Goal: Task Accomplishment & Management: Manage account settings

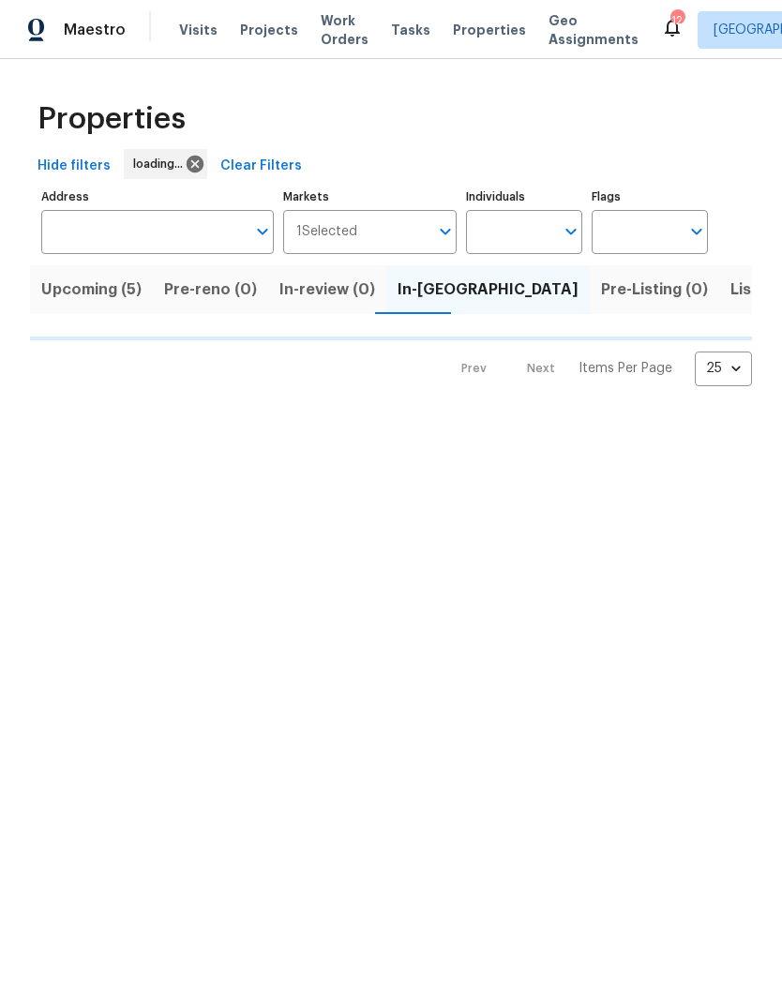
click at [113, 233] on input "Address" at bounding box center [143, 232] width 204 height 44
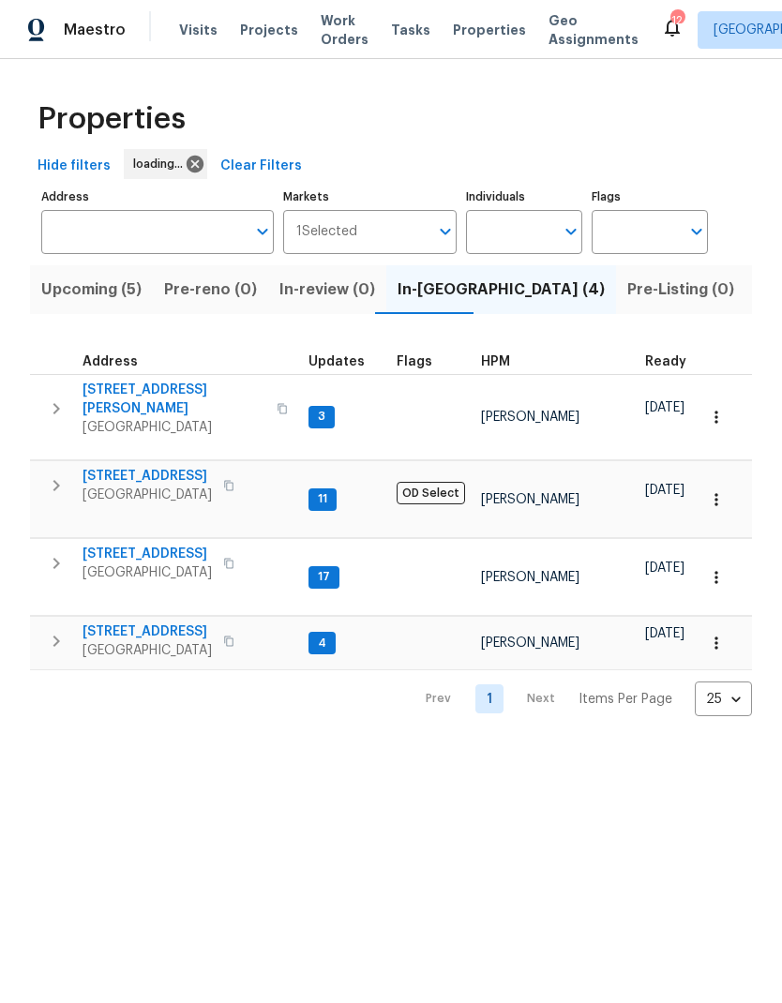
click at [107, 746] on html "Maestro Visits Projects Work Orders Tasks Properties Geo Assignments 12 [GEOGRA…" at bounding box center [391, 373] width 782 height 746
click at [48, 271] on button "Upcoming (5)" at bounding box center [91, 289] width 123 height 49
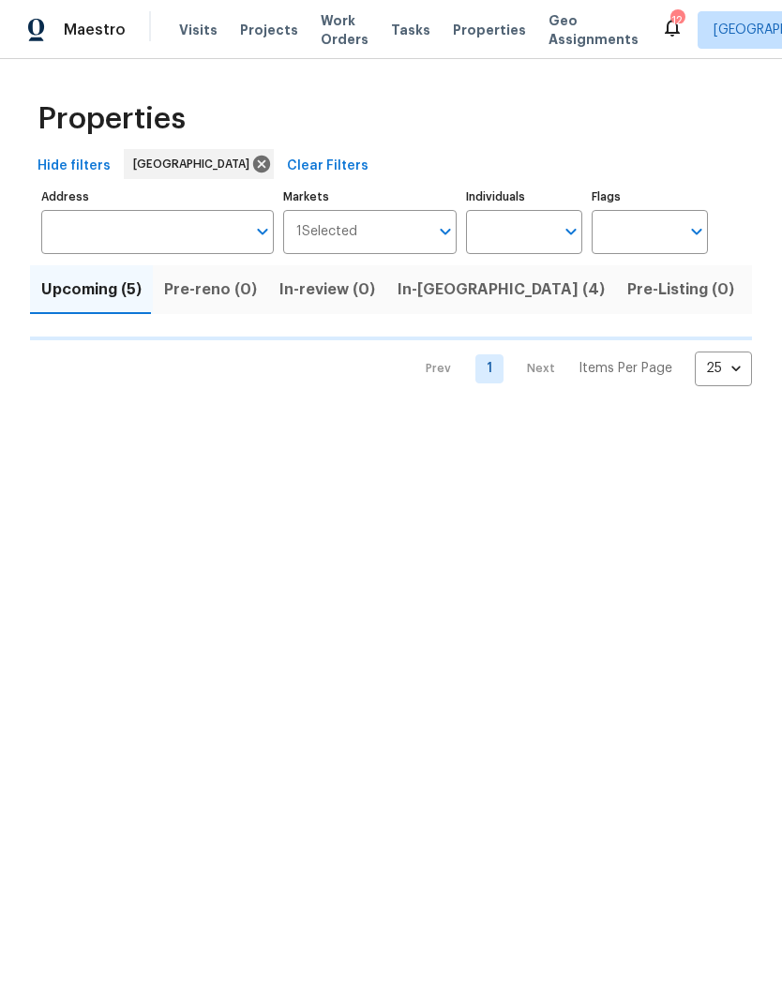
click at [64, 218] on input "Address" at bounding box center [143, 232] width 204 height 44
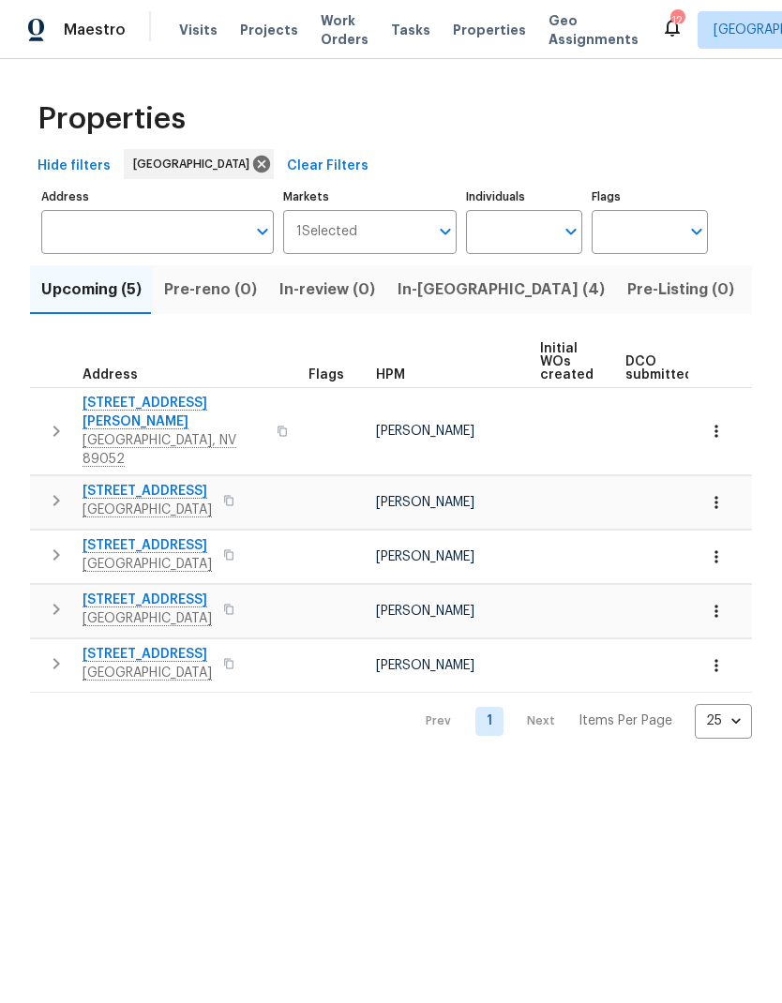
click at [82, 219] on input "Address" at bounding box center [143, 232] width 204 height 44
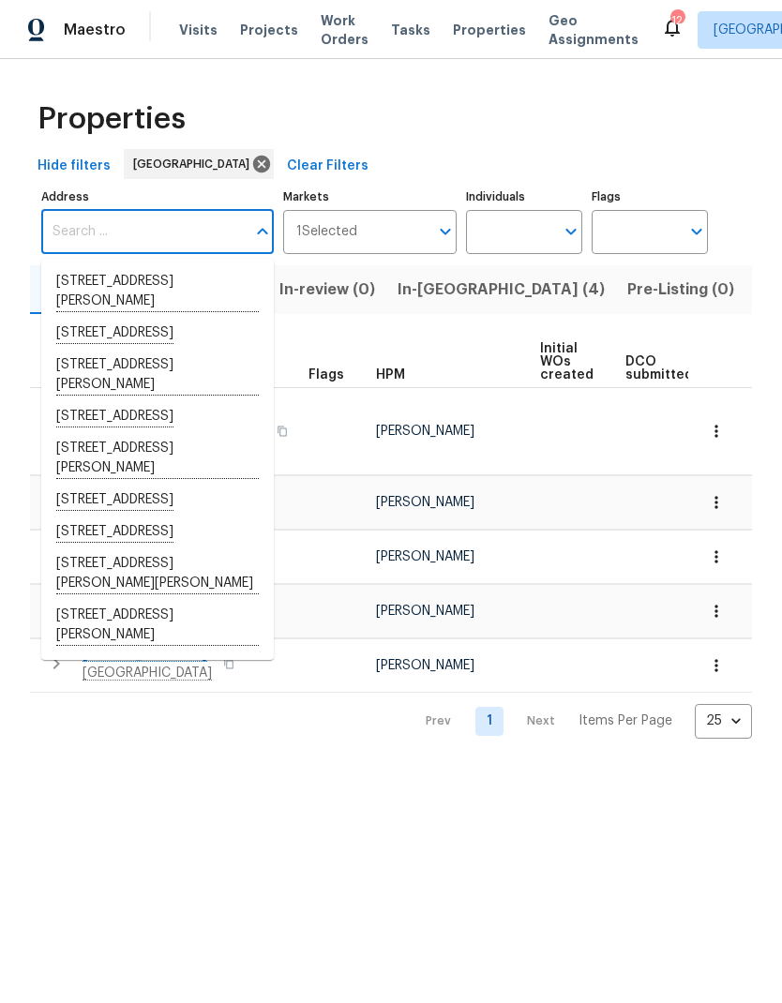
type input "2"
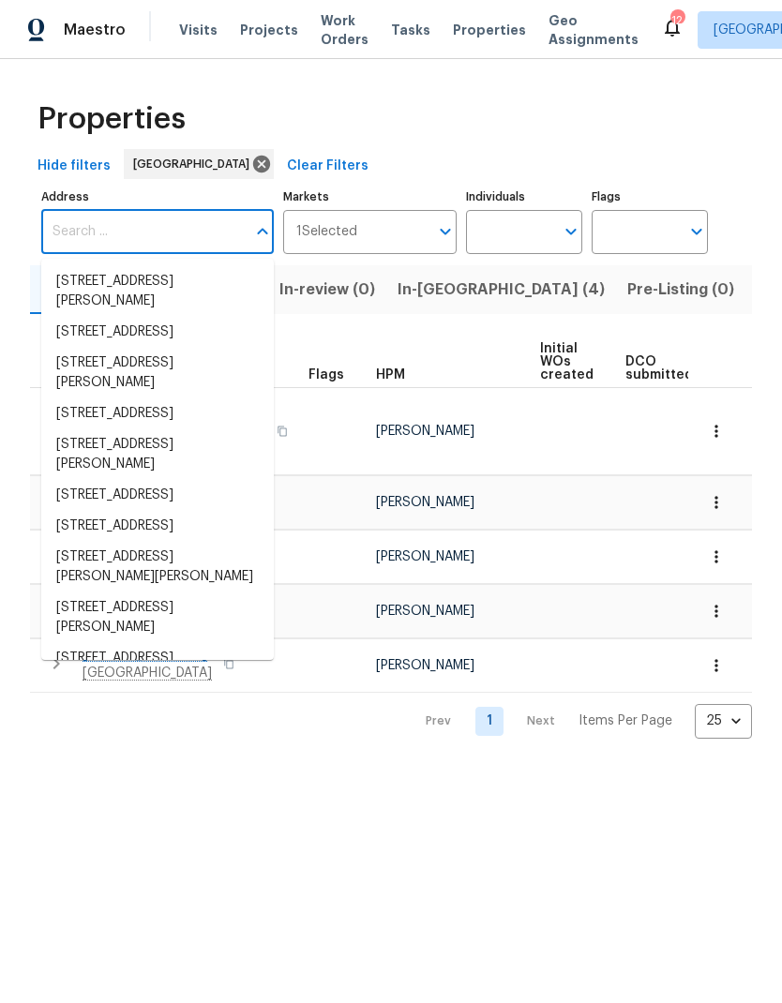
type input "5"
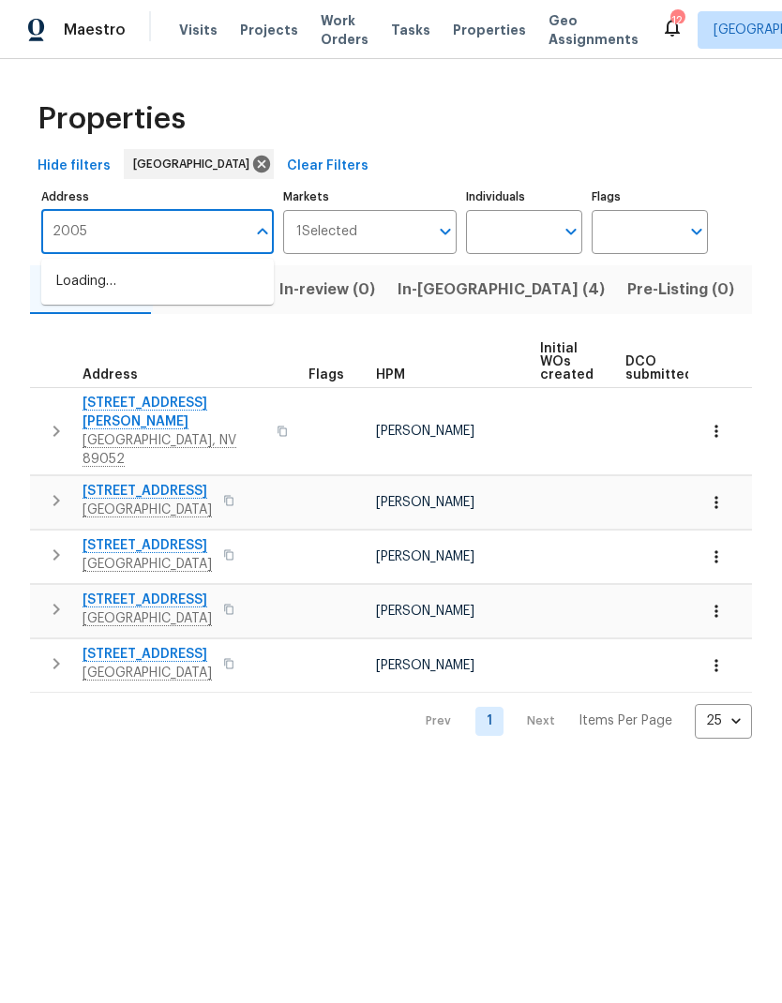
type input "2005 f"
click at [756, 288] on span "Listed (28)" at bounding box center [796, 290] width 81 height 26
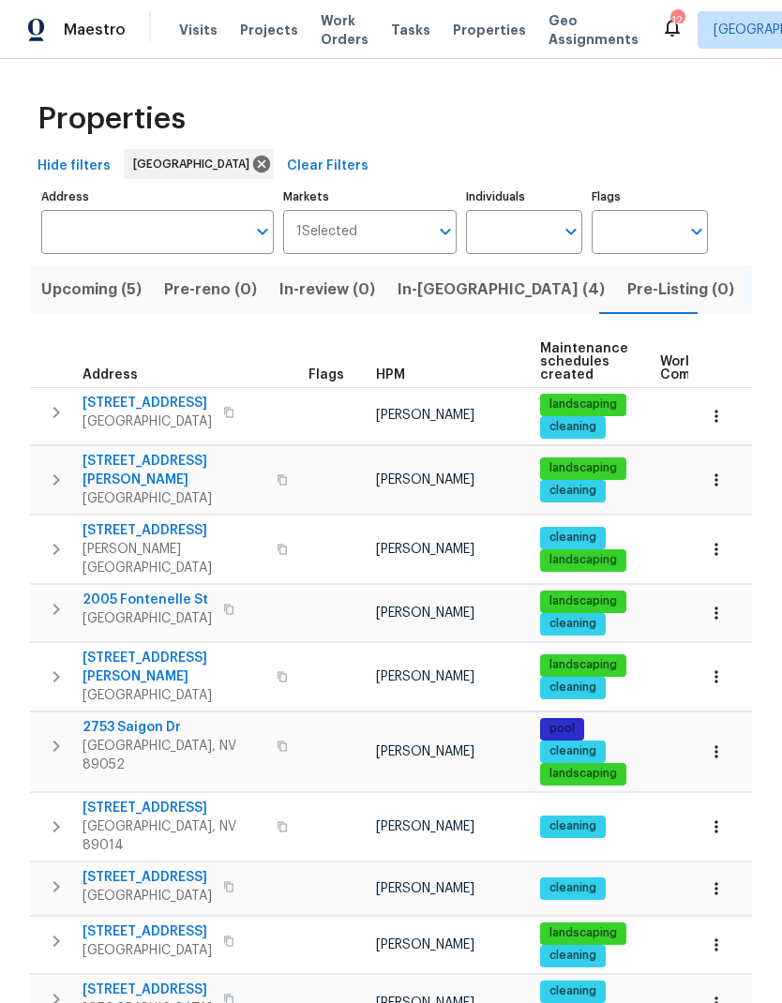
click at [82, 253] on input "Address" at bounding box center [143, 232] width 204 height 44
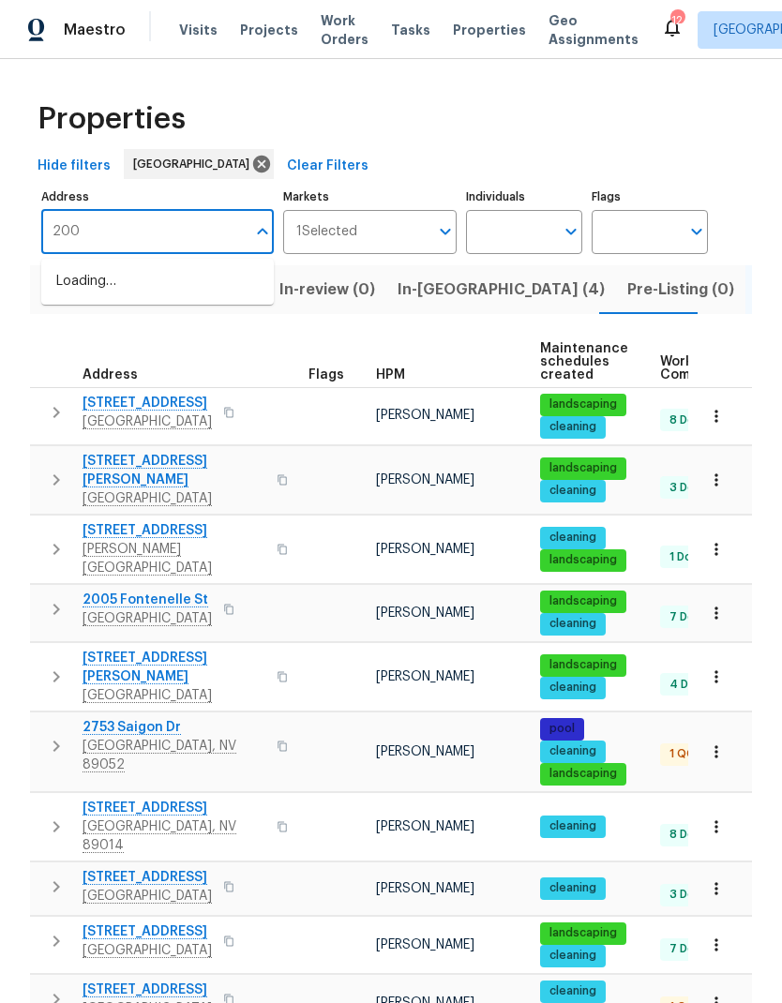
type input "2005"
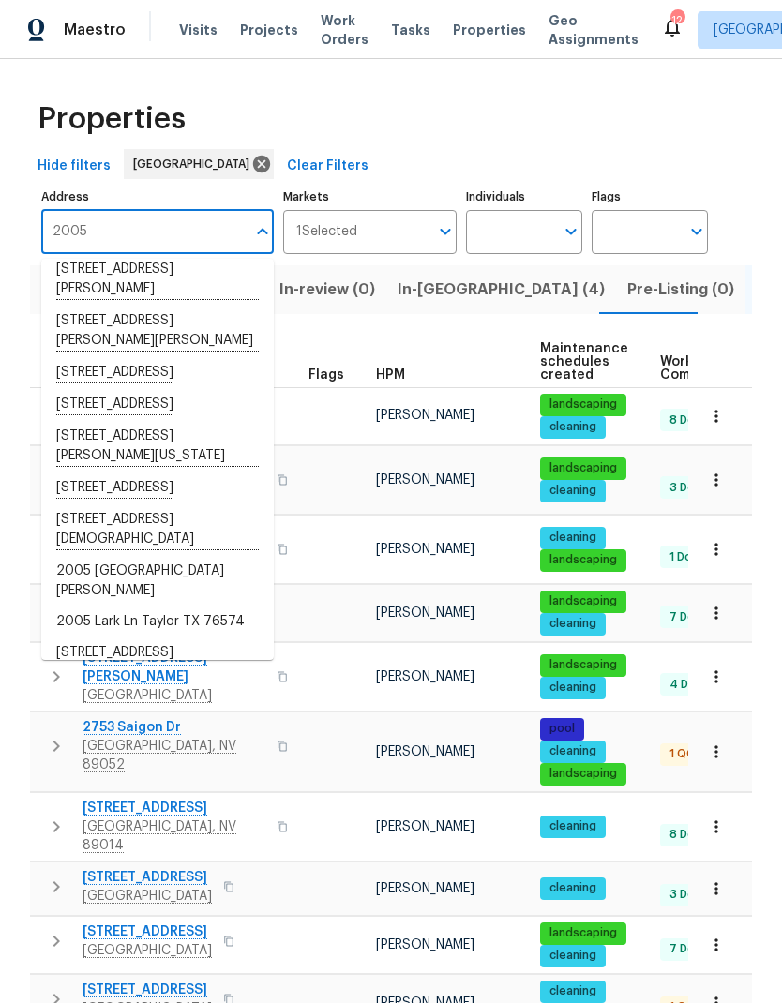
scroll to position [84, 0]
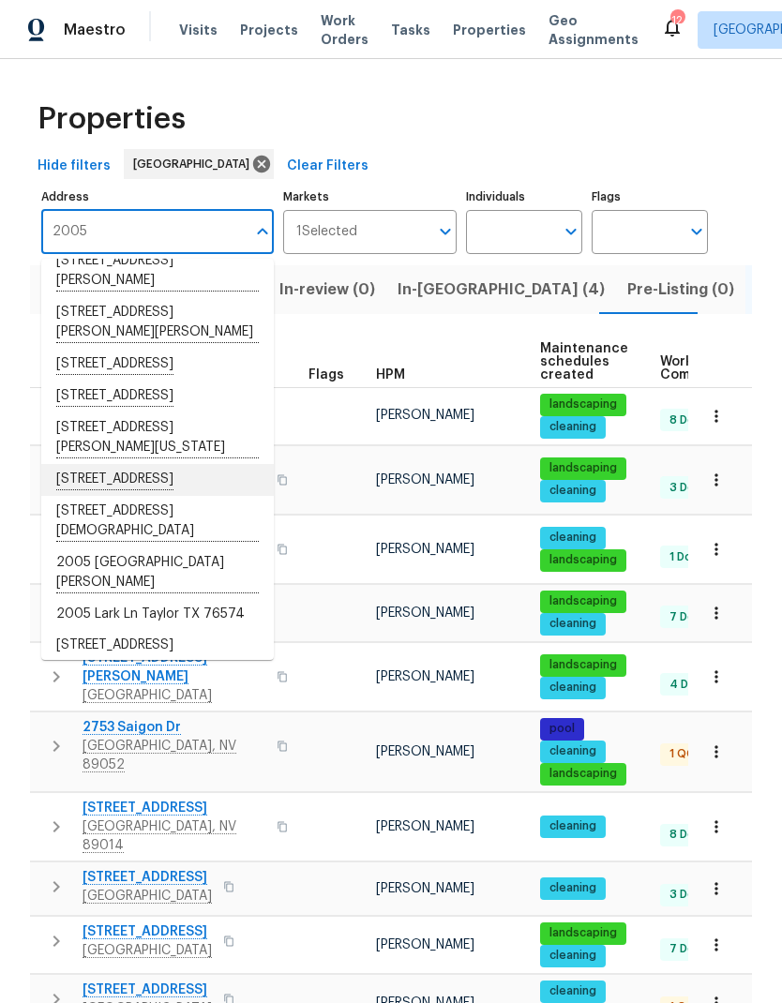
click at [82, 496] on li "[STREET_ADDRESS]" at bounding box center [157, 480] width 232 height 32
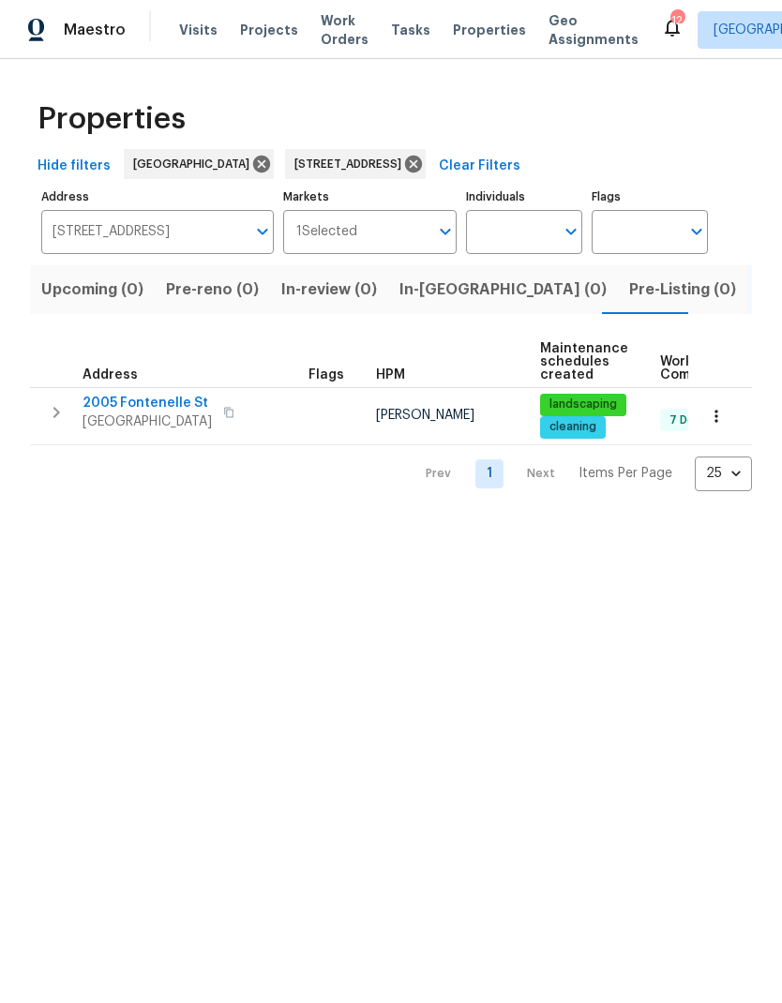
click at [92, 395] on span "2005 Fontenelle St" at bounding box center [146, 403] width 129 height 19
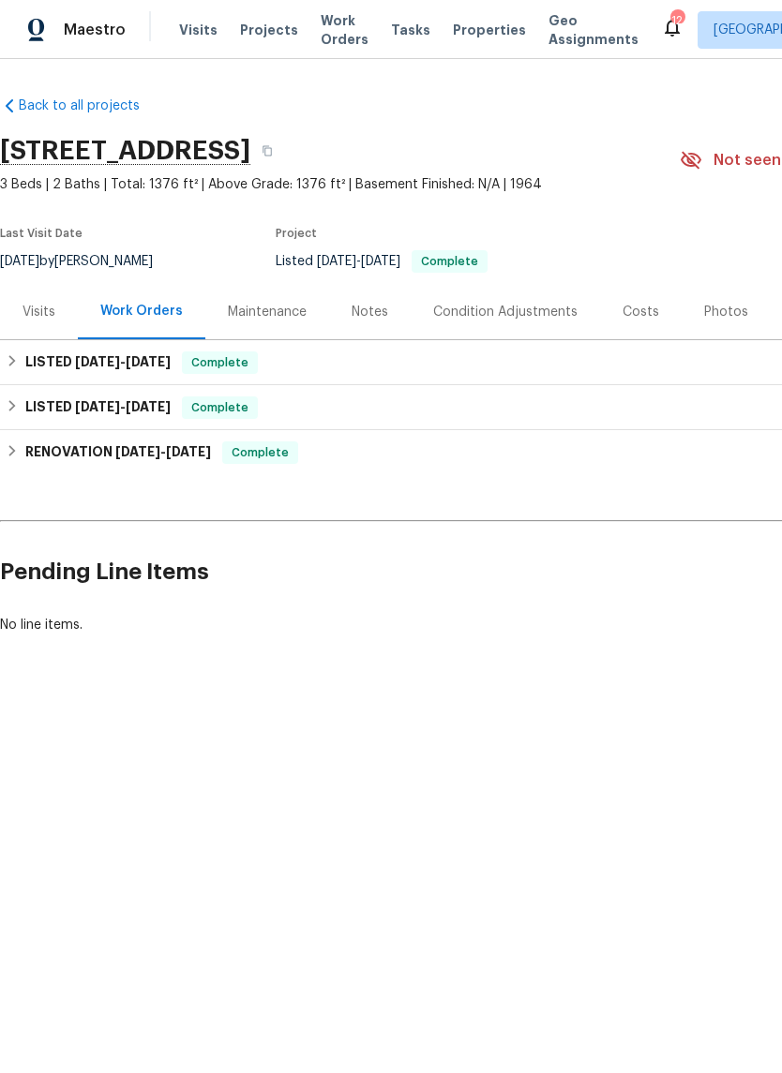
click at [357, 309] on div "Notes" at bounding box center [370, 312] width 37 height 19
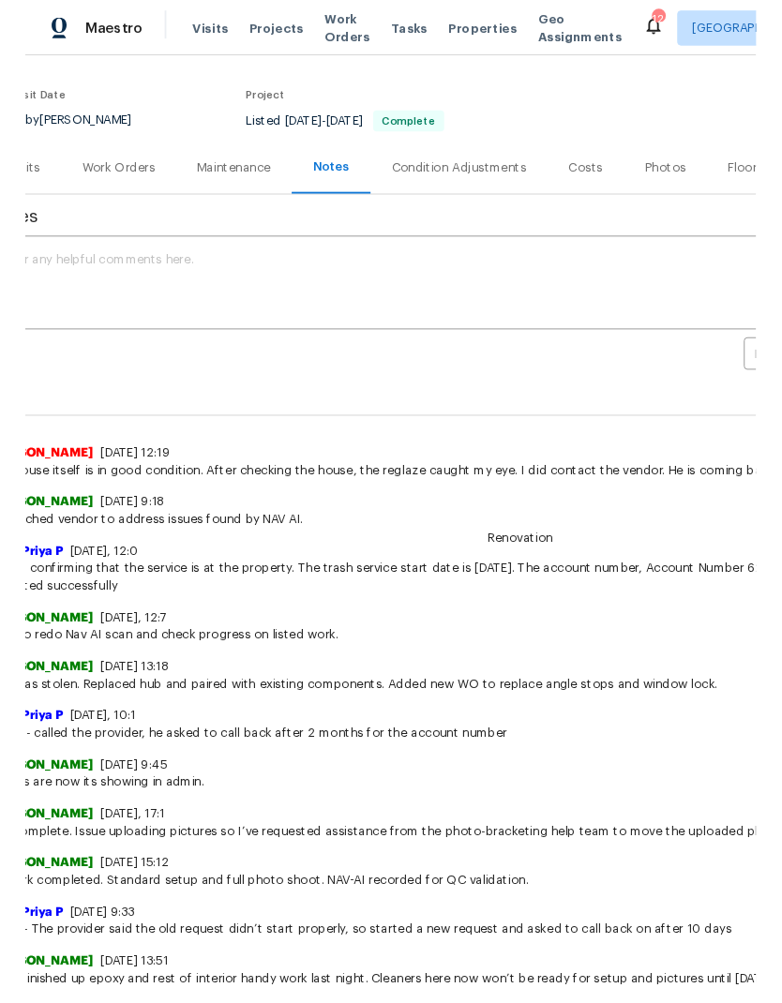
scroll to position [134, 16]
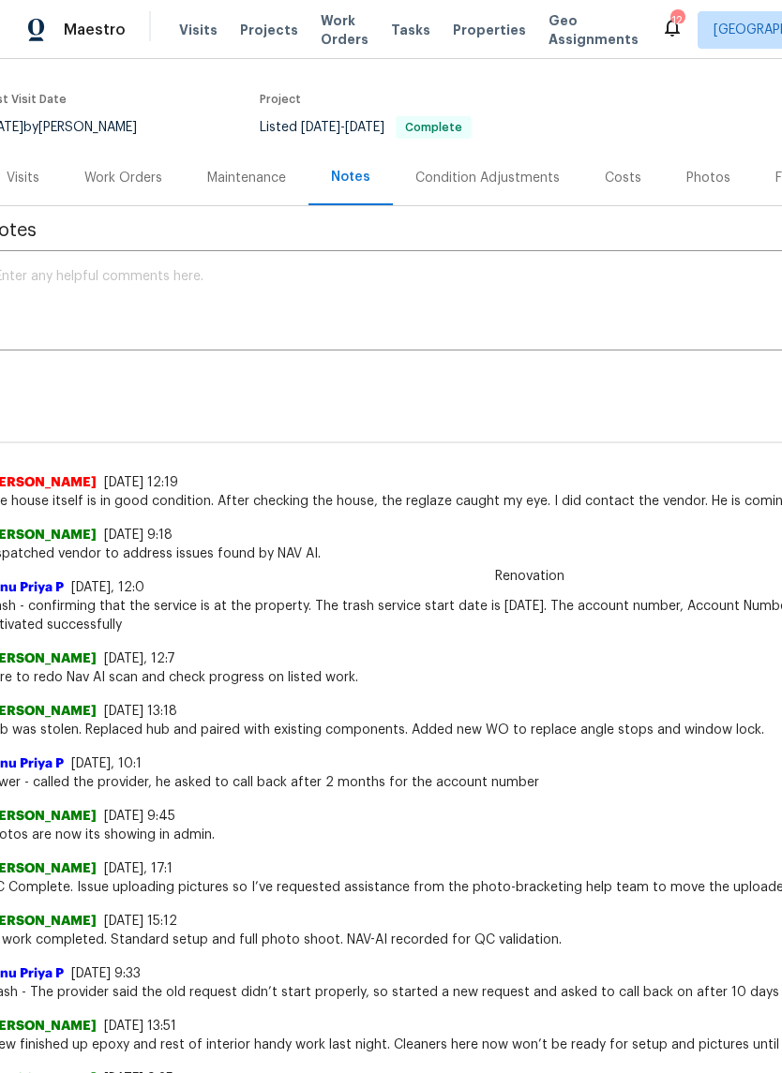
click at [62, 300] on textarea at bounding box center [513, 303] width 1037 height 66
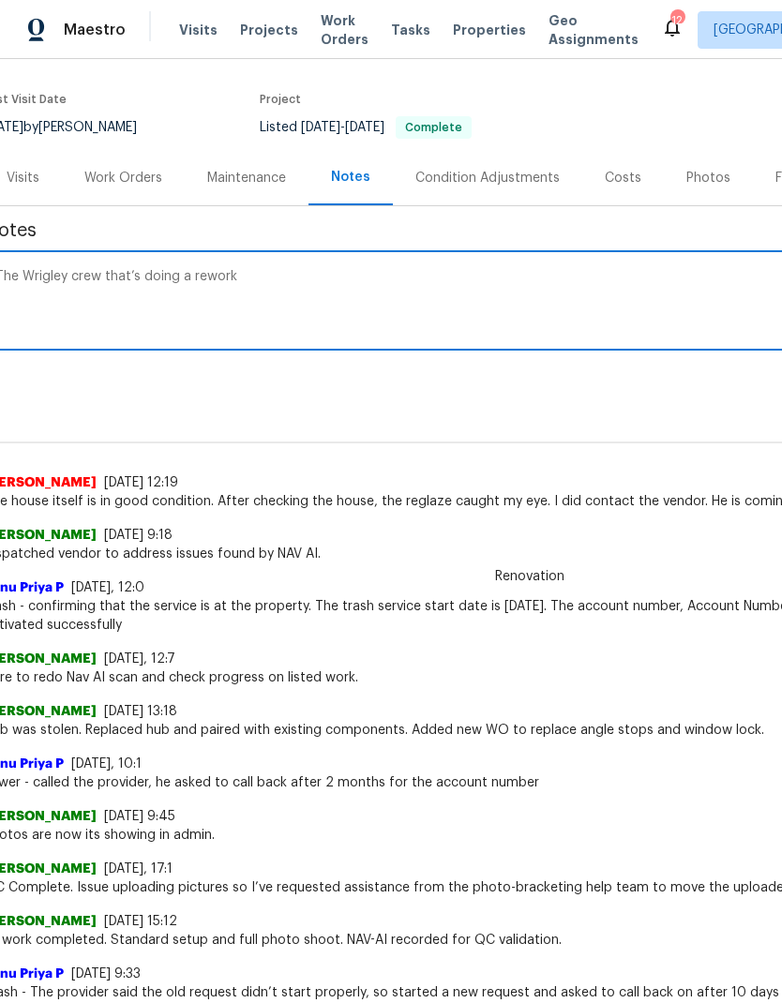
type textarea "The Wrigley crew that’s doing a rework"
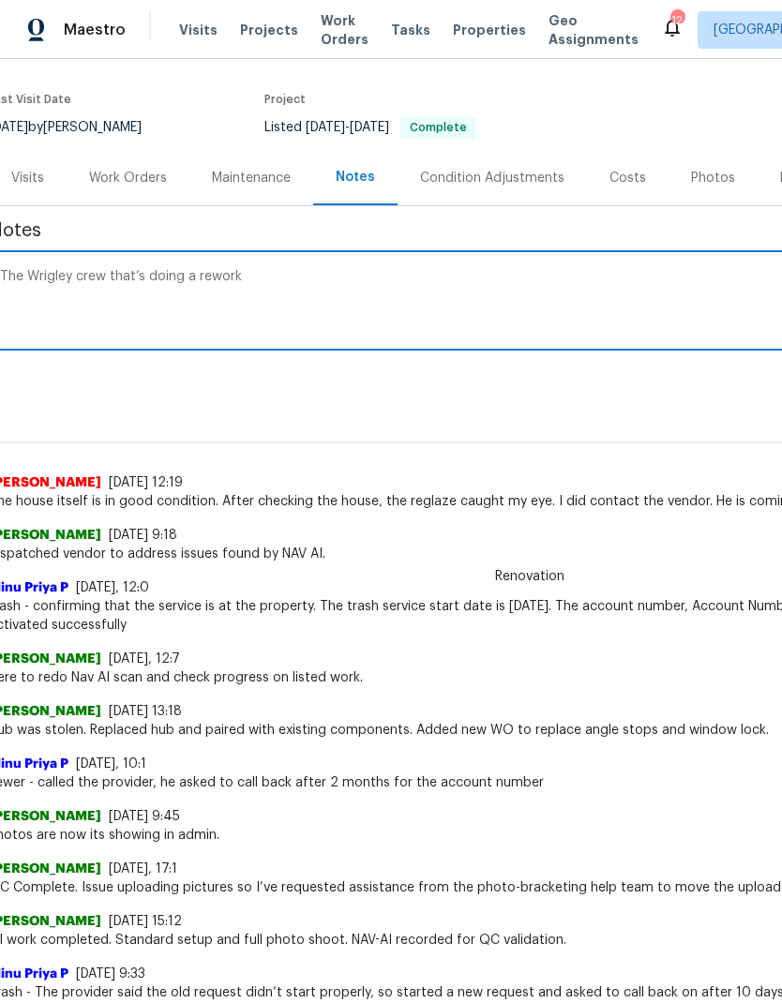
click at [53, 293] on textarea "The Wrigley crew that’s doing a rework" at bounding box center [518, 303] width 1037 height 66
click at [52, 293] on textarea "The Wrigley crew that’s doing a rework" at bounding box center [518, 303] width 1037 height 66
click at [49, 273] on textarea "The Wrigley crew that’s doing a rework" at bounding box center [518, 303] width 1037 height 66
click at [50, 280] on textarea "The Wrigley crew that’s doing a rework" at bounding box center [518, 303] width 1037 height 66
click at [49, 279] on textarea "The Wrigley crew that’s doing a rework" at bounding box center [518, 303] width 1037 height 66
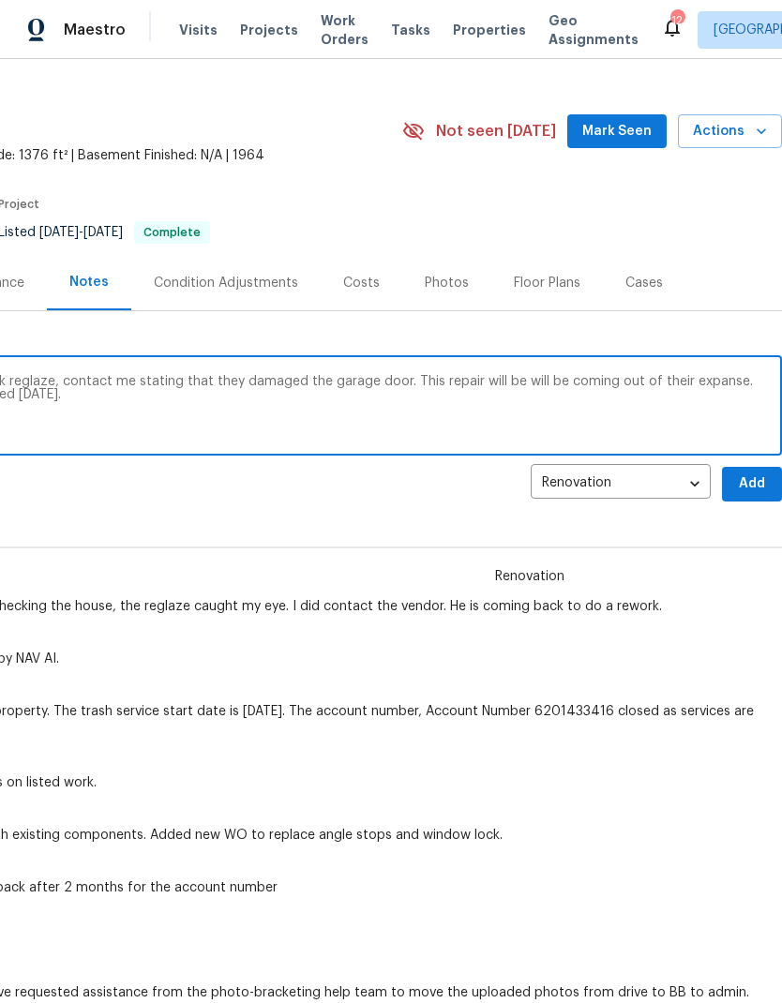
scroll to position [29, 277]
type textarea "The crew from 365 who is doing the rework reglaze, contact me stating that they…"
click at [755, 478] on span "Add" at bounding box center [752, 483] width 30 height 23
